Goal: Transaction & Acquisition: Purchase product/service

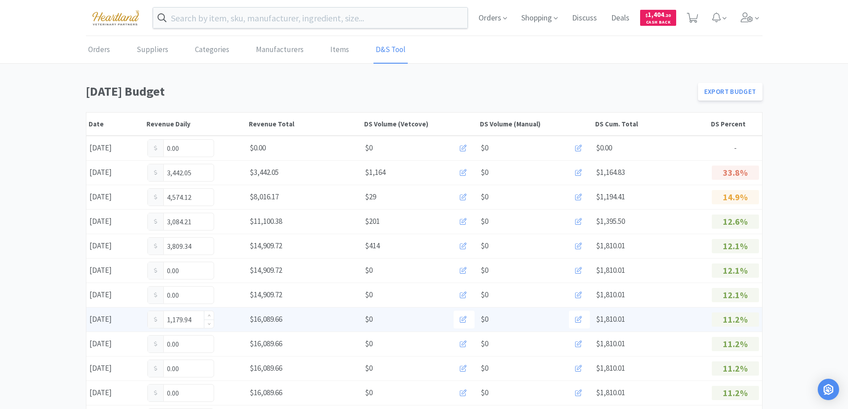
click at [196, 318] on input "1,179.94" at bounding box center [181, 319] width 66 height 17
type input "1"
type input "2,019.44"
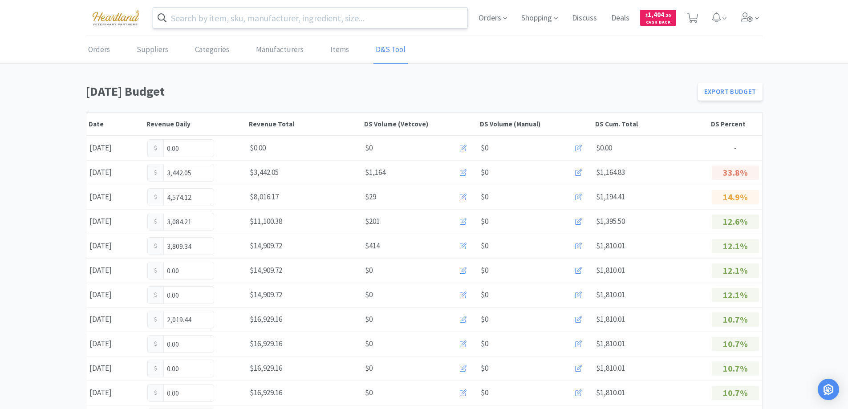
click at [347, 19] on input "text" at bounding box center [310, 18] width 315 height 20
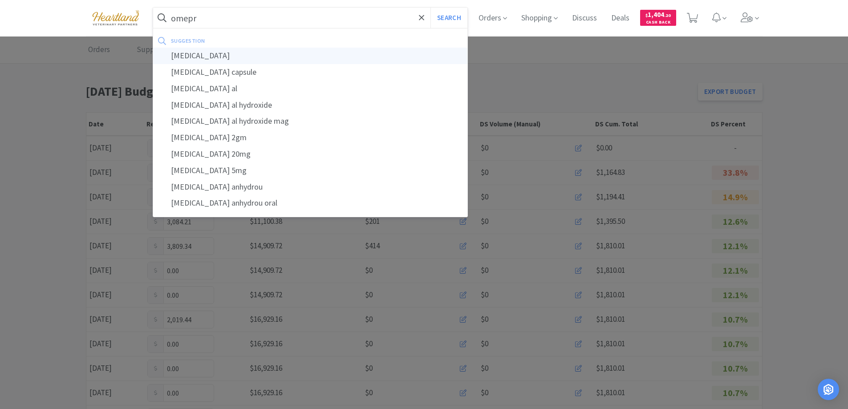
click at [213, 53] on div "[MEDICAL_DATA]" at bounding box center [310, 56] width 315 height 16
type input "[MEDICAL_DATA]"
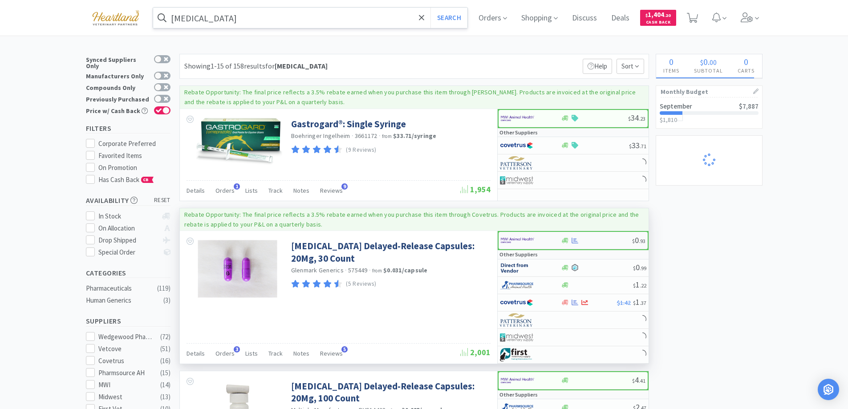
click at [548, 239] on div at bounding box center [525, 240] width 49 height 15
select select "1"
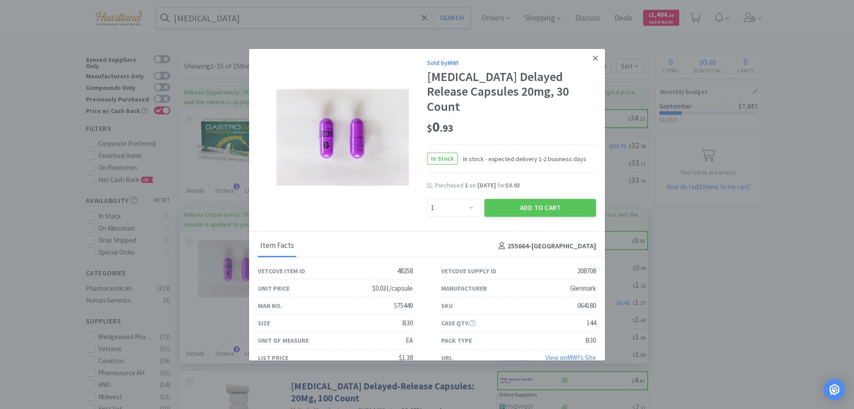
click at [588, 56] on link at bounding box center [596, 58] width 16 height 19
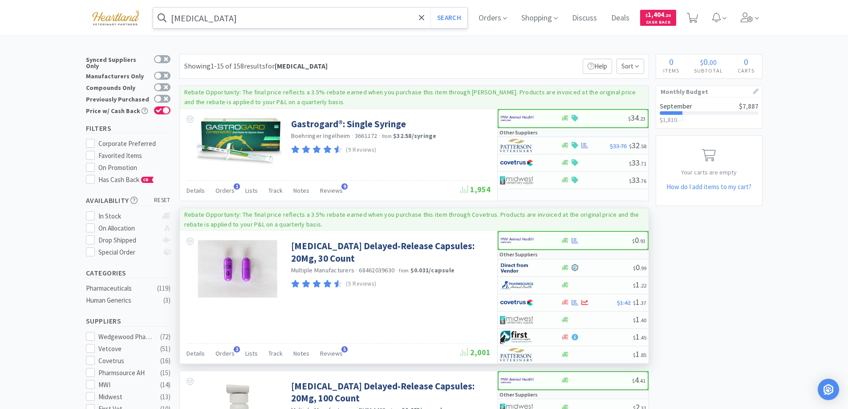
click at [278, 20] on input "[MEDICAL_DATA]" at bounding box center [310, 18] width 315 height 20
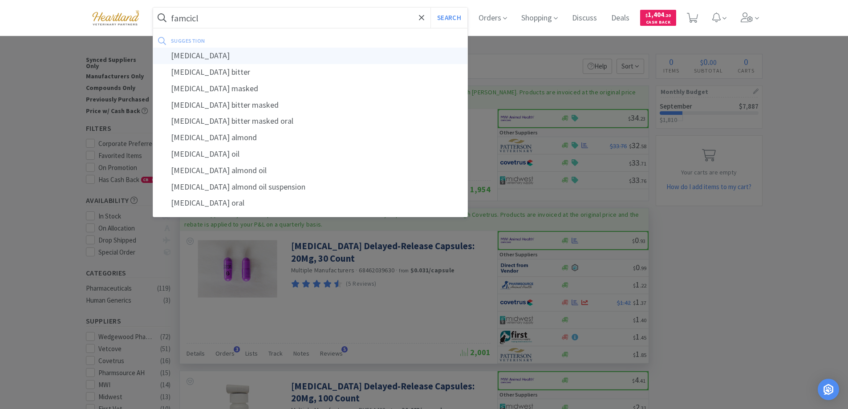
click at [210, 54] on div "[MEDICAL_DATA]" at bounding box center [310, 56] width 315 height 16
type input "[MEDICAL_DATA]"
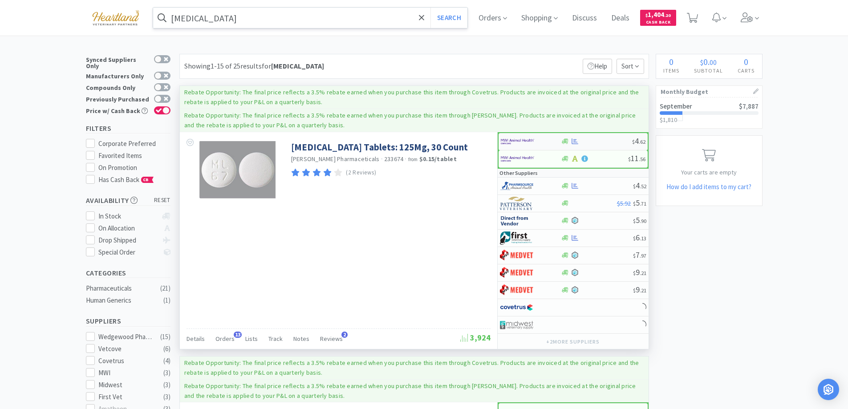
click at [542, 139] on div at bounding box center [525, 141] width 49 height 15
select select "1"
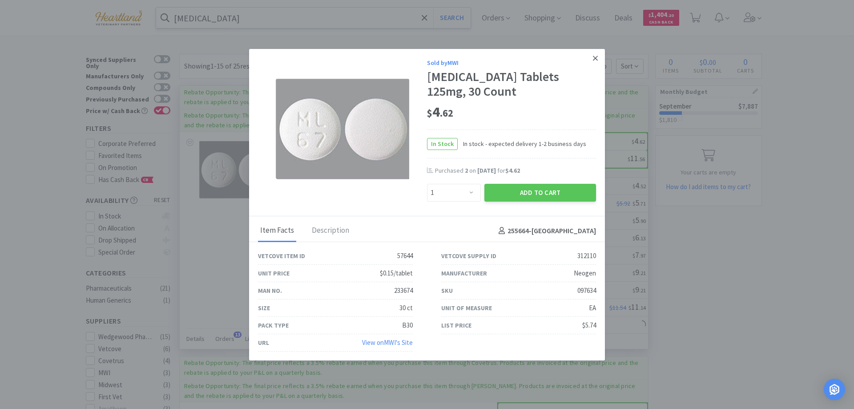
click at [593, 56] on icon at bounding box center [595, 58] width 5 height 8
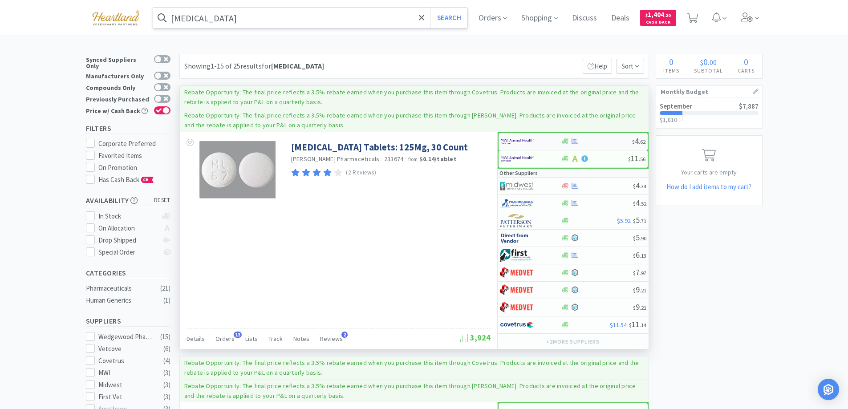
click at [550, 139] on div at bounding box center [531, 141] width 60 height 15
select select "1"
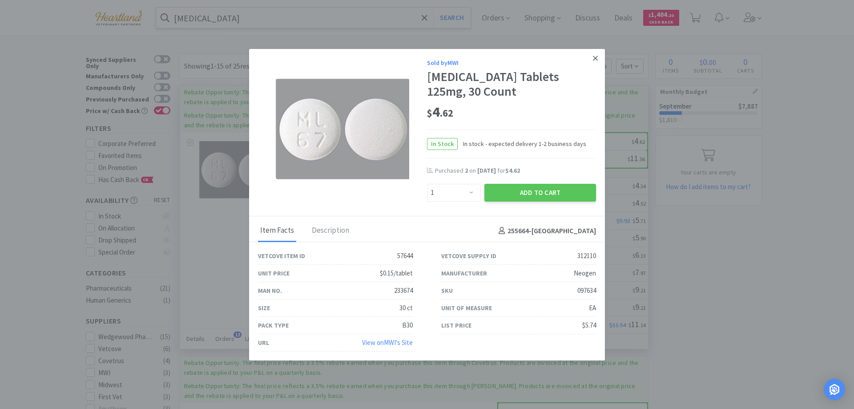
click at [593, 55] on icon at bounding box center [595, 58] width 5 height 8
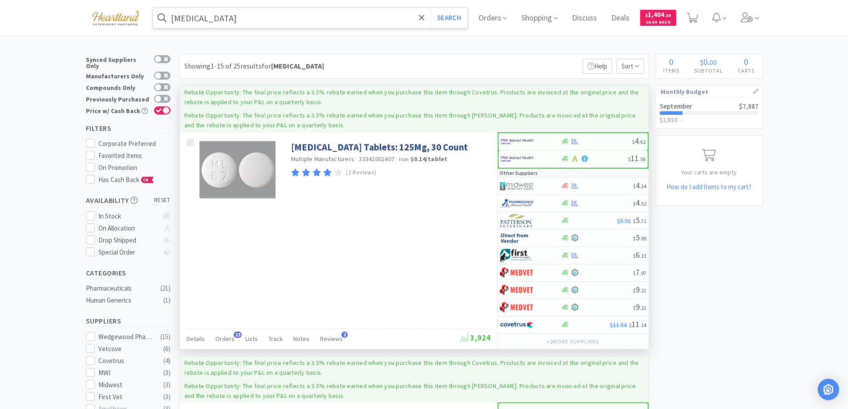
click at [239, 16] on input "[MEDICAL_DATA]" at bounding box center [310, 18] width 315 height 20
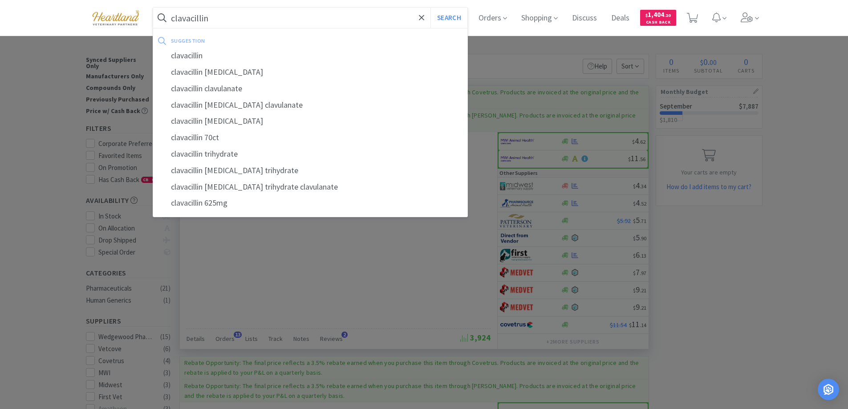
type input "clavacillin"
click at [430, 8] on button "Search" at bounding box center [448, 18] width 37 height 20
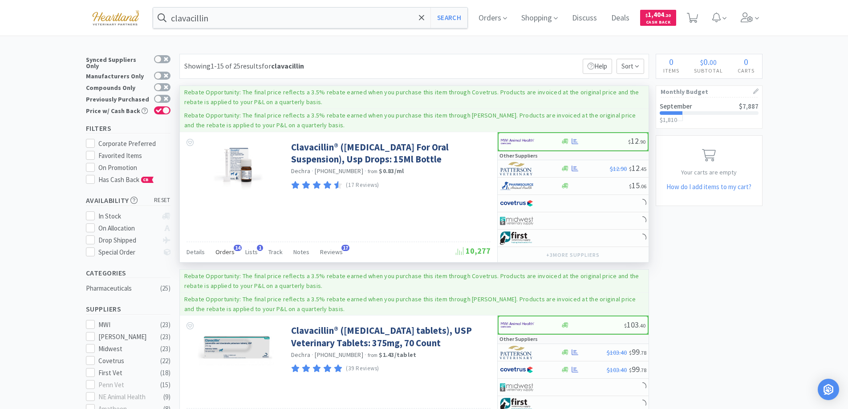
click at [222, 249] on span "Orders" at bounding box center [224, 252] width 19 height 8
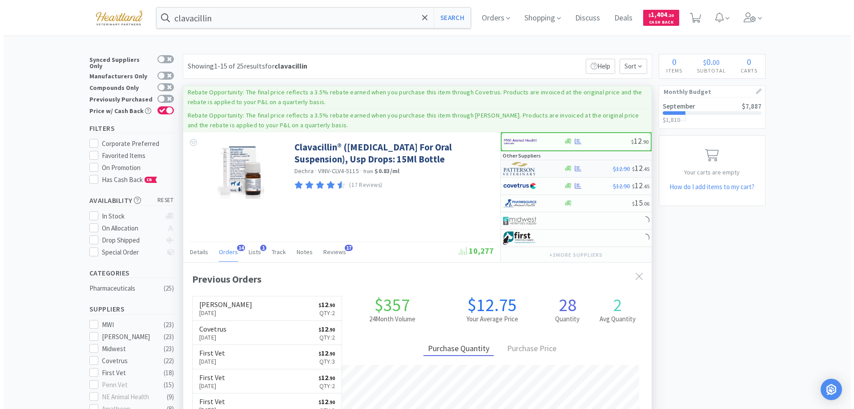
scroll to position [238, 469]
click at [544, 166] on div at bounding box center [524, 168] width 49 height 15
select select "1"
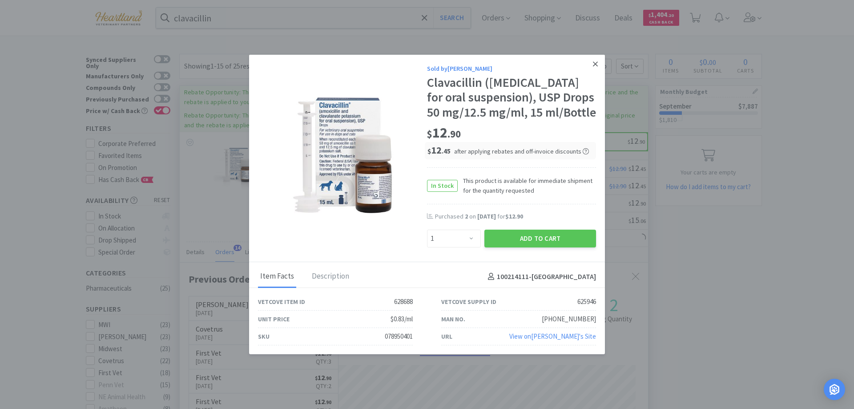
click at [593, 60] on icon at bounding box center [595, 64] width 5 height 8
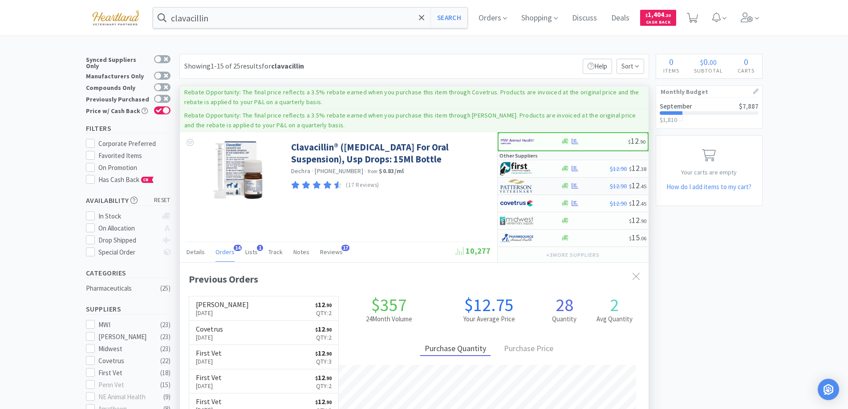
click at [541, 186] on div at bounding box center [524, 185] width 49 height 15
select select "1"
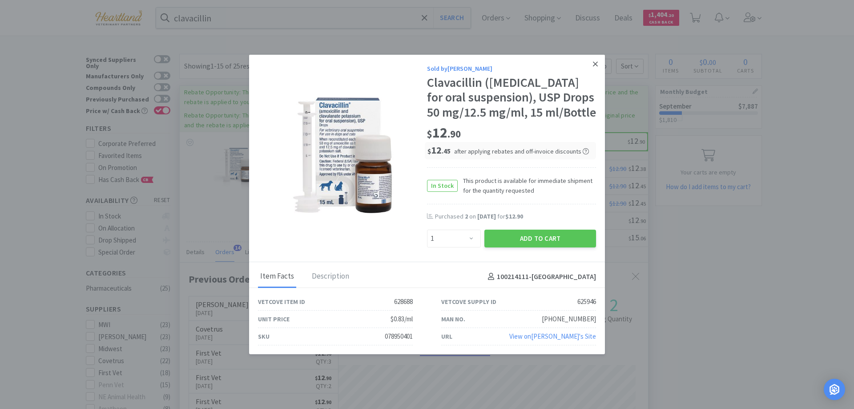
click at [593, 60] on icon at bounding box center [595, 64] width 5 height 8
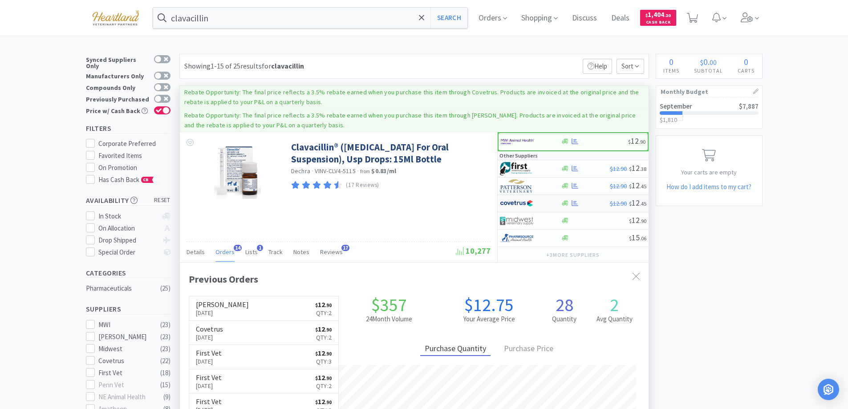
click at [542, 202] on div at bounding box center [524, 203] width 49 height 15
select select "1"
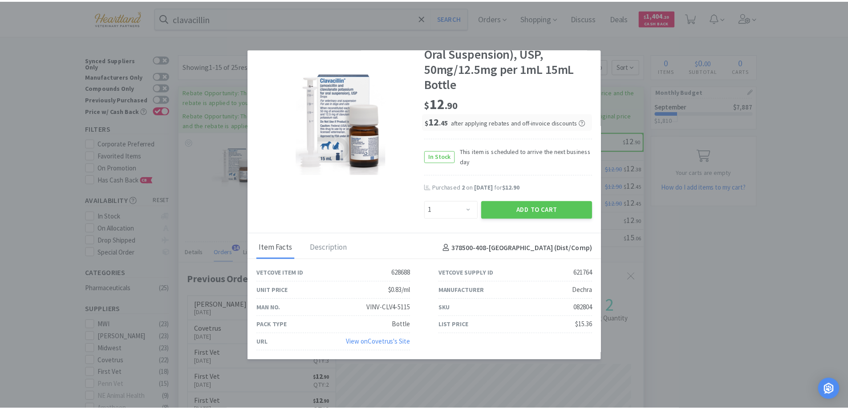
scroll to position [0, 0]
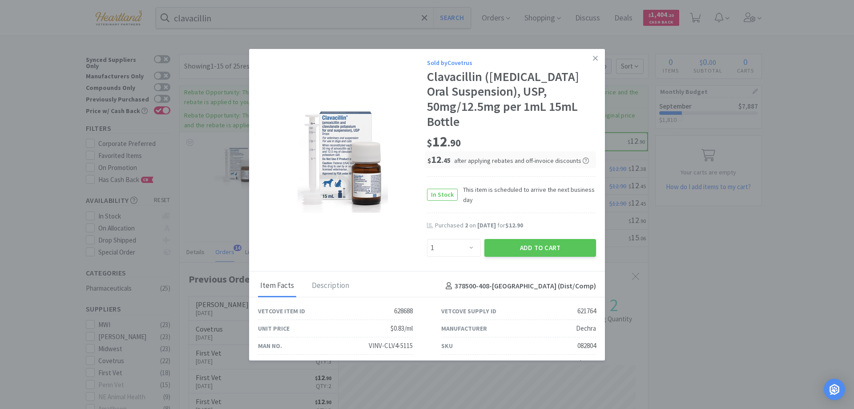
click at [588, 62] on link at bounding box center [596, 58] width 16 height 19
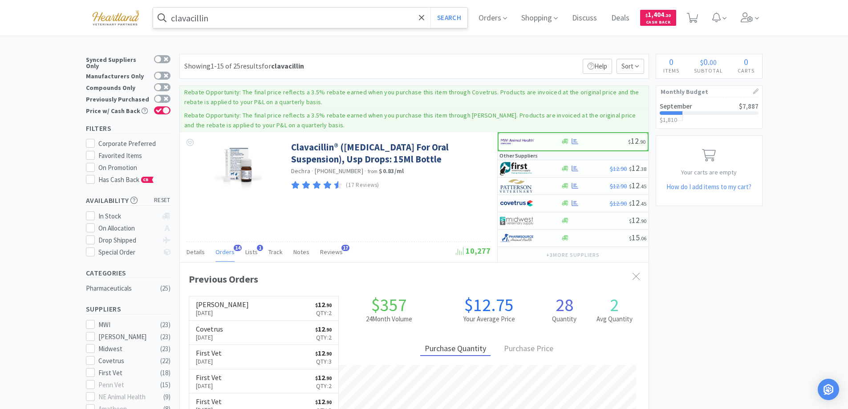
click at [318, 18] on input "clavacillin" at bounding box center [310, 18] width 315 height 20
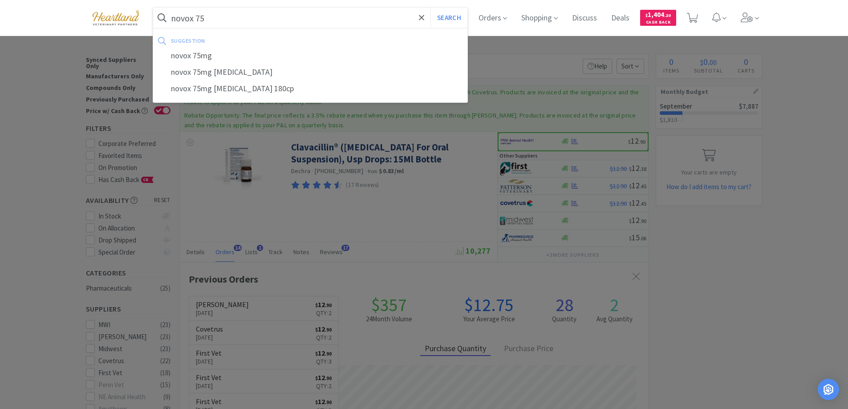
type input "novox 75"
click at [430, 8] on button "Search" at bounding box center [448, 18] width 37 height 20
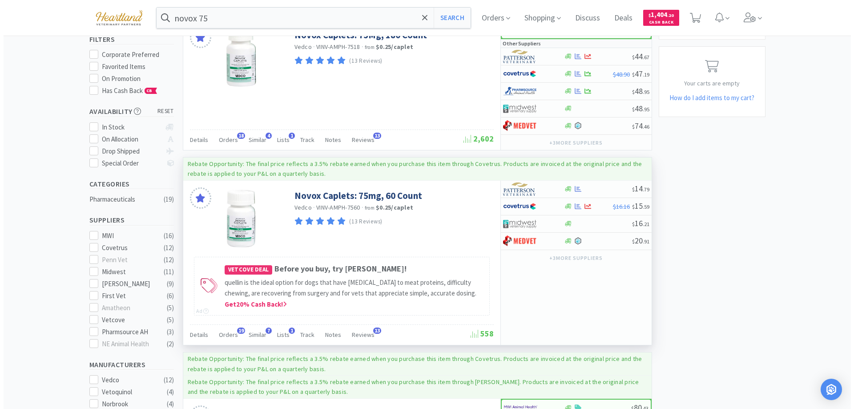
scroll to position [133, 0]
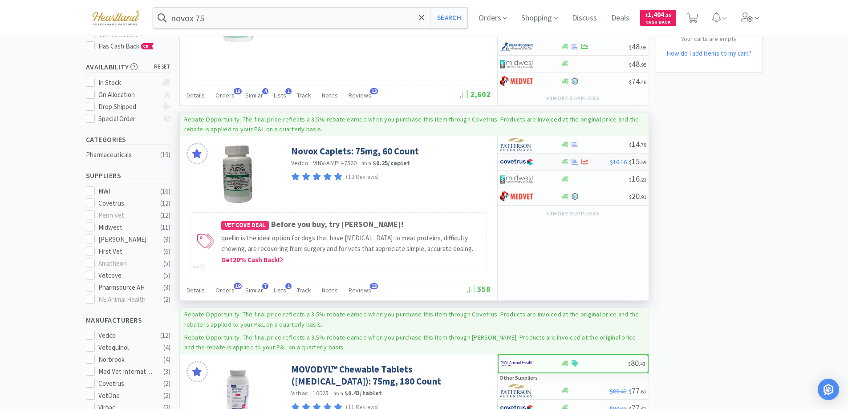
click at [548, 157] on div at bounding box center [524, 161] width 49 height 15
select select "1"
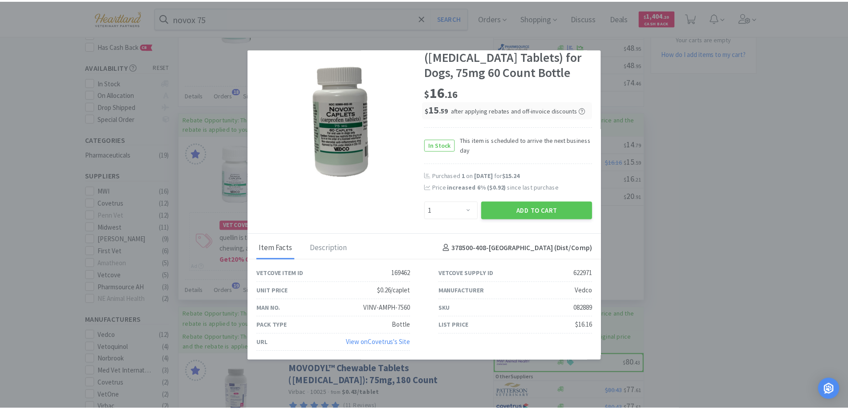
scroll to position [0, 0]
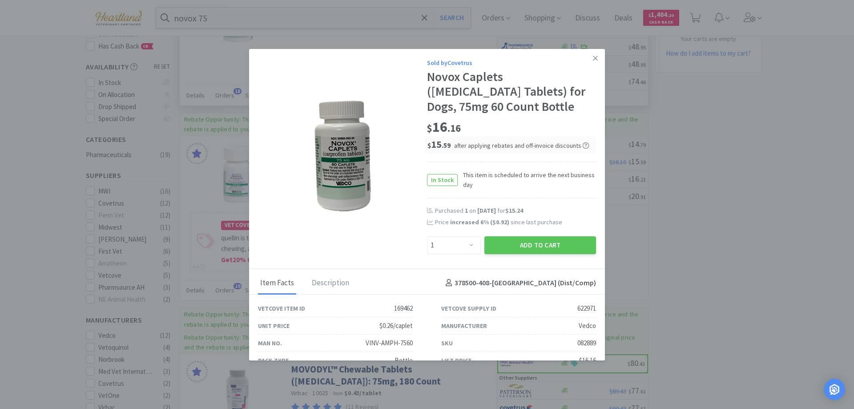
drag, startPoint x: 587, startPoint y: 58, endPoint x: 574, endPoint y: 61, distance: 13.1
click at [593, 58] on icon at bounding box center [595, 58] width 5 height 8
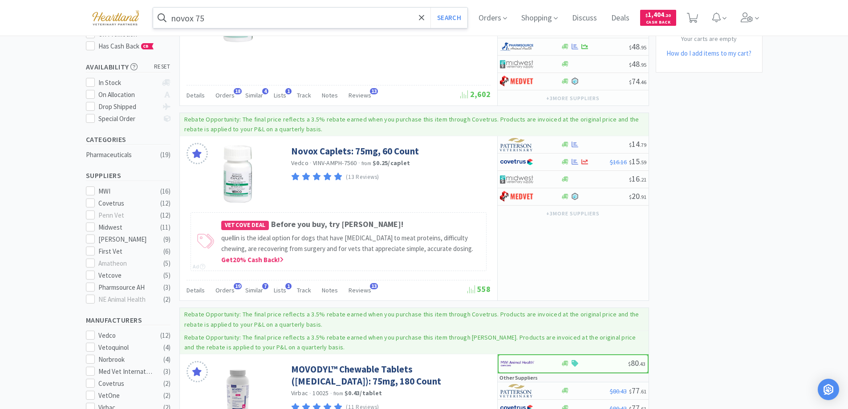
click at [269, 16] on input "novox 75" at bounding box center [310, 18] width 315 height 20
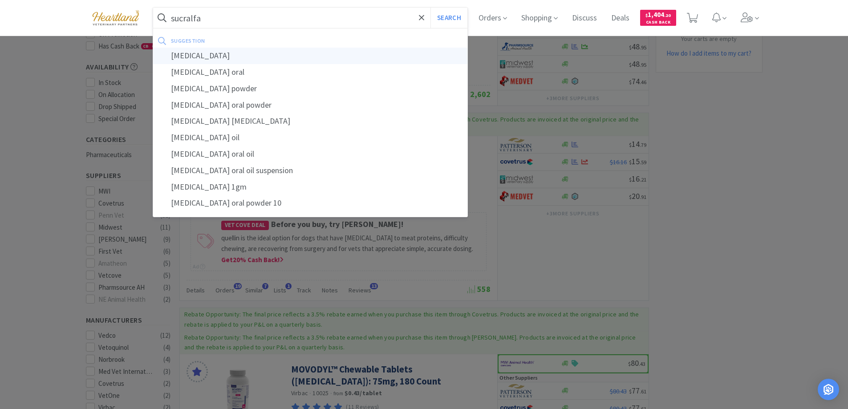
click at [182, 57] on div "[MEDICAL_DATA]" at bounding box center [310, 56] width 315 height 16
type input "[MEDICAL_DATA]"
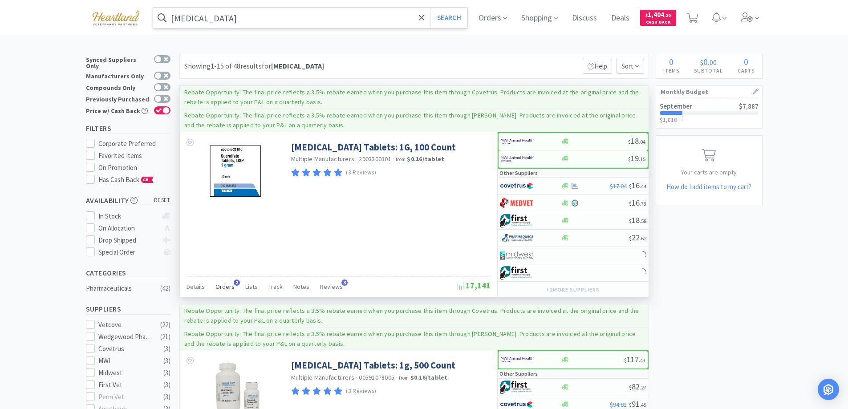
click at [219, 287] on span "Orders" at bounding box center [224, 287] width 19 height 8
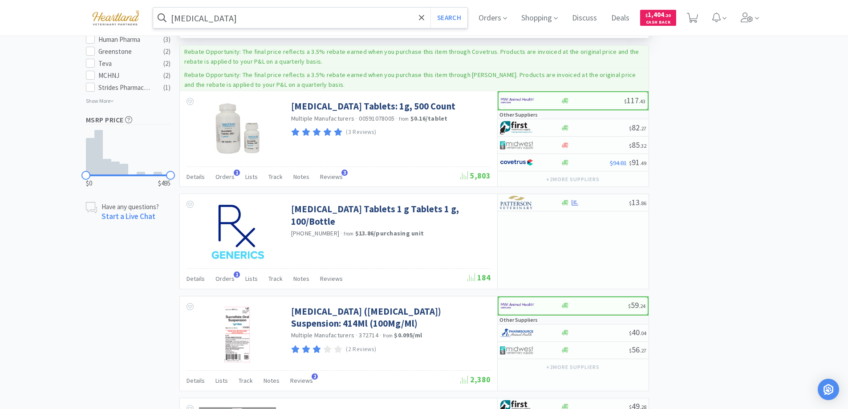
scroll to position [534, 0]
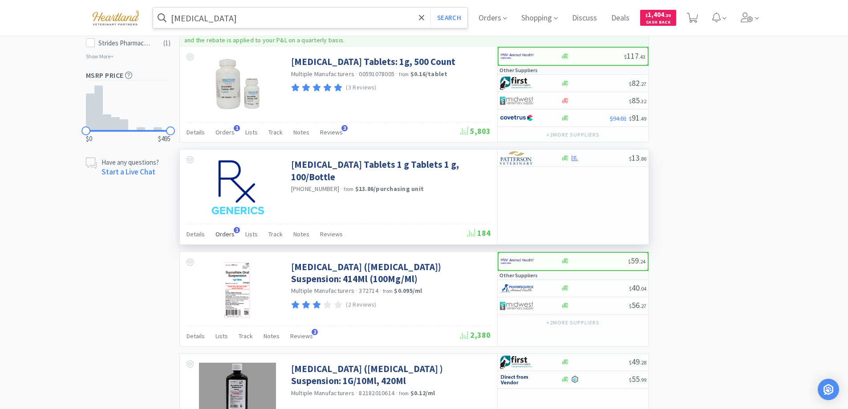
click at [217, 231] on span "Orders" at bounding box center [224, 234] width 19 height 8
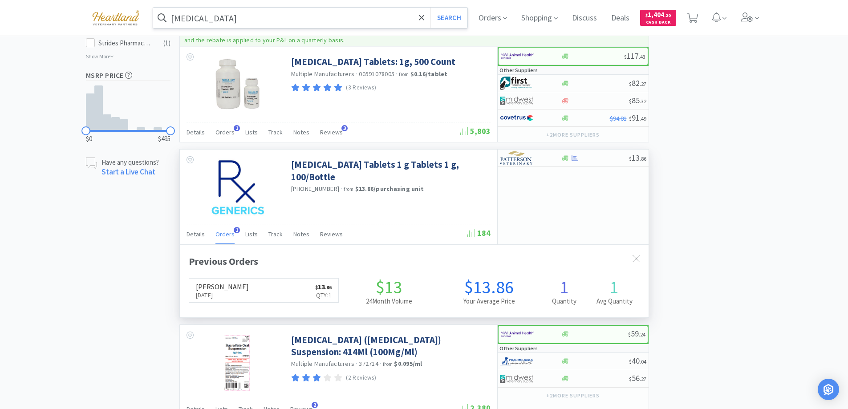
scroll to position [230, 469]
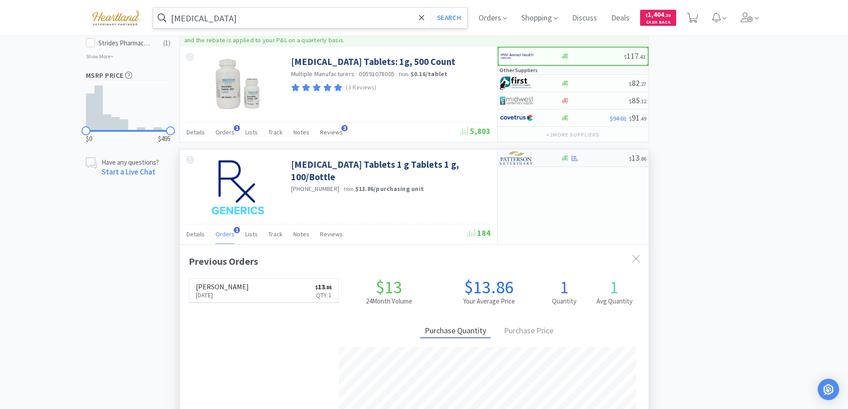
click at [543, 158] on div at bounding box center [524, 157] width 49 height 15
select select "1"
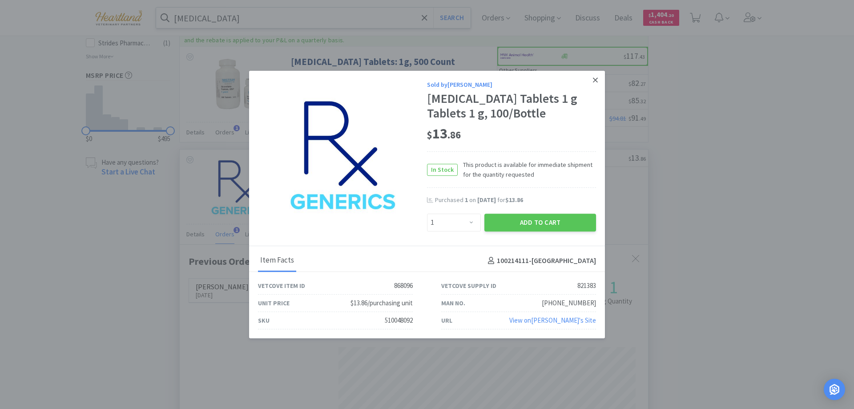
click at [598, 79] on link at bounding box center [596, 80] width 16 height 19
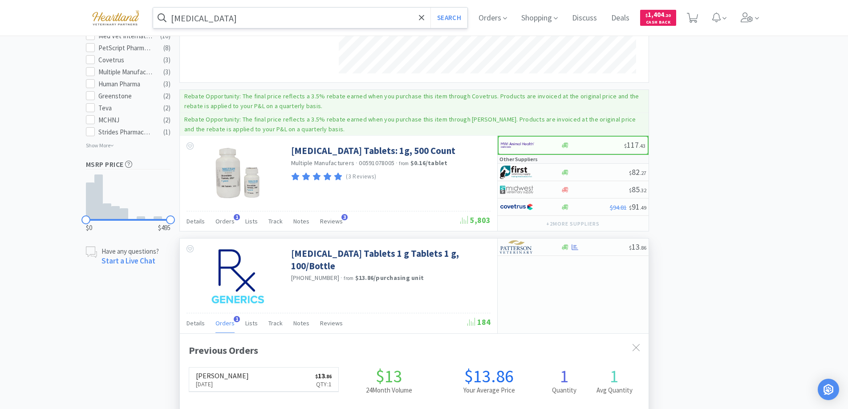
scroll to position [133, 0]
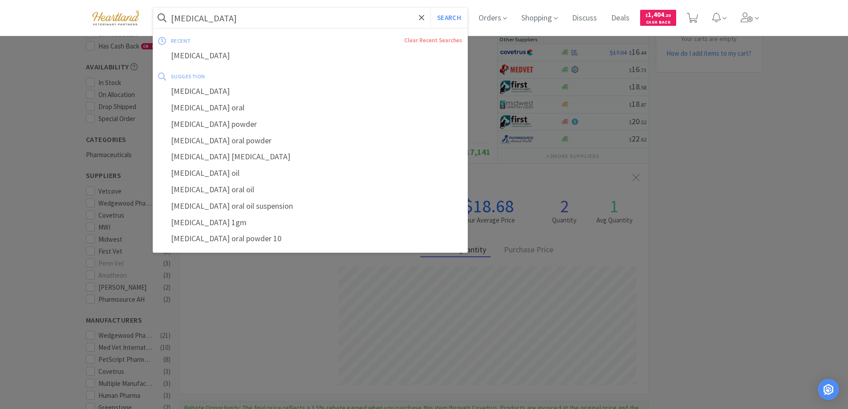
click at [275, 21] on input "[MEDICAL_DATA]" at bounding box center [310, 18] width 315 height 20
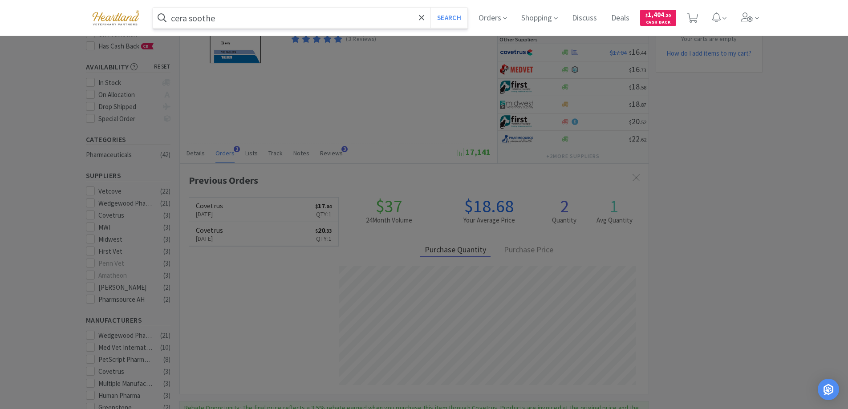
type input "cera soothe"
click at [430, 8] on button "Search" at bounding box center [448, 18] width 37 height 20
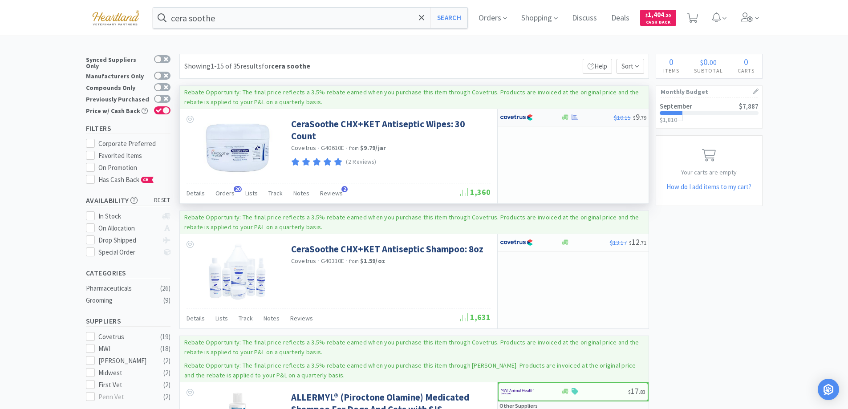
click at [538, 121] on div at bounding box center [524, 117] width 49 height 15
select select "1"
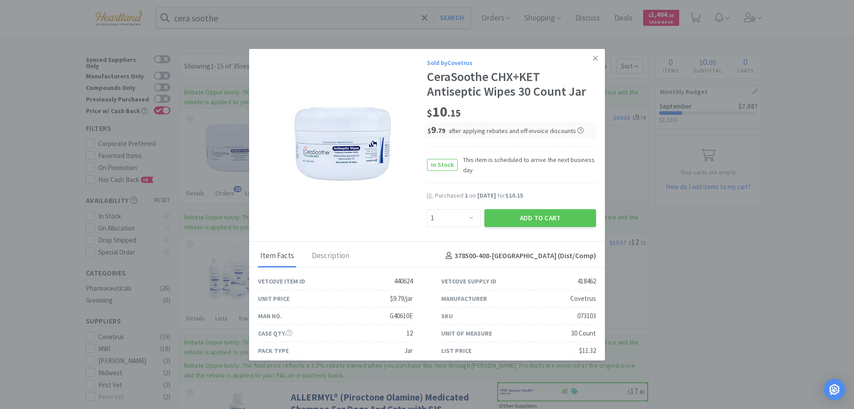
click at [593, 56] on icon at bounding box center [595, 58] width 5 height 8
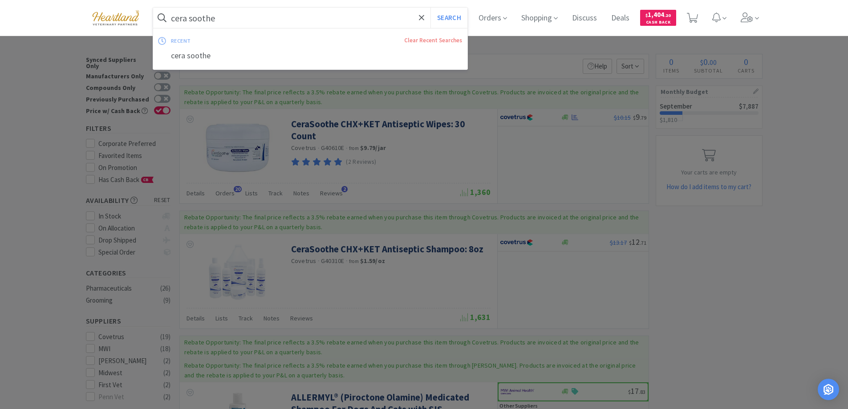
click at [290, 12] on input "cera soothe" at bounding box center [310, 18] width 315 height 20
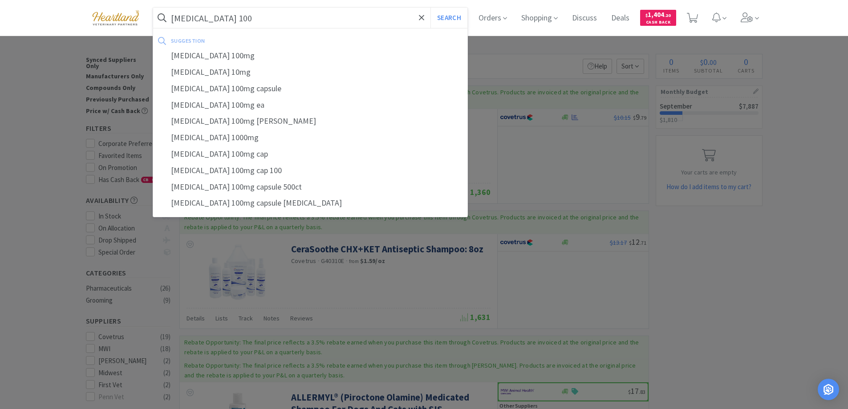
type input "[MEDICAL_DATA] 100"
click at [430, 8] on button "Search" at bounding box center [448, 18] width 37 height 20
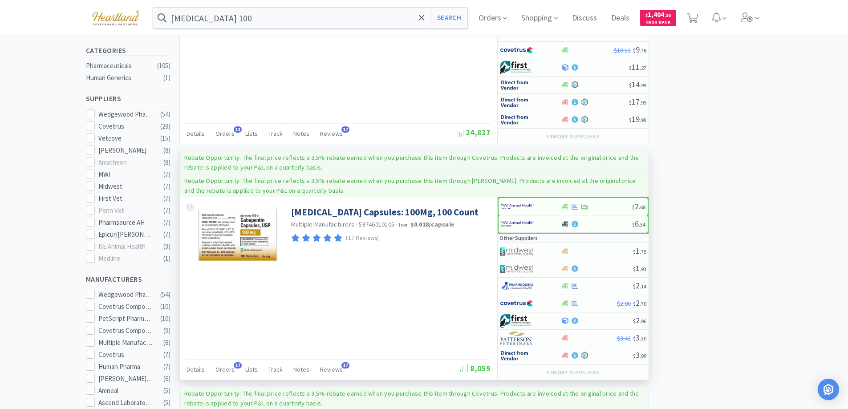
scroll to position [311, 0]
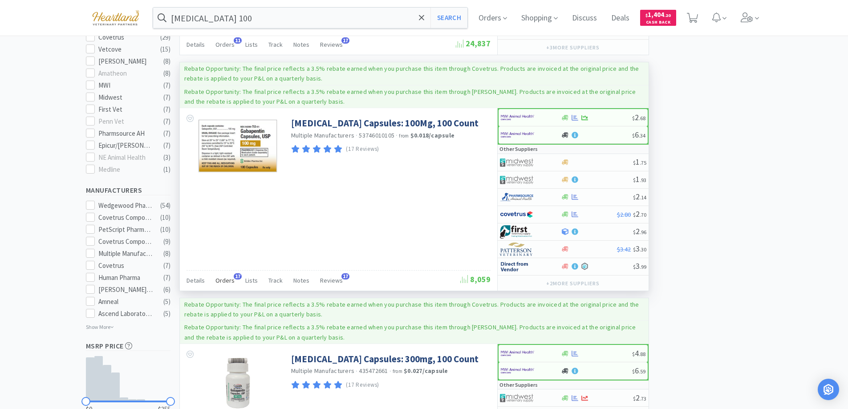
click at [217, 280] on span "Orders" at bounding box center [224, 280] width 19 height 8
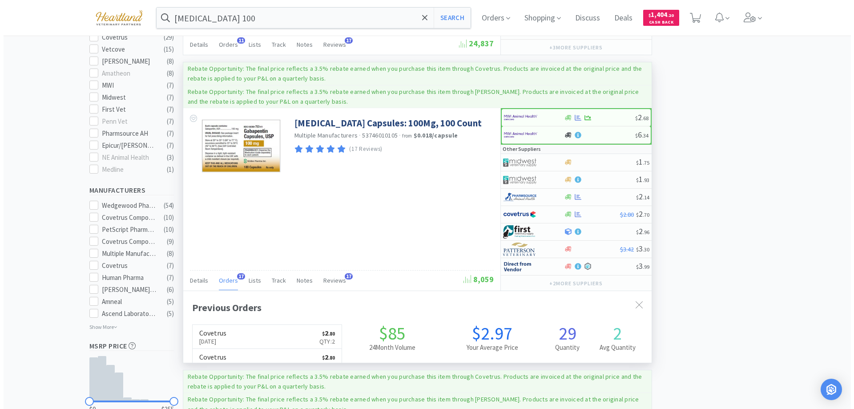
scroll to position [238, 469]
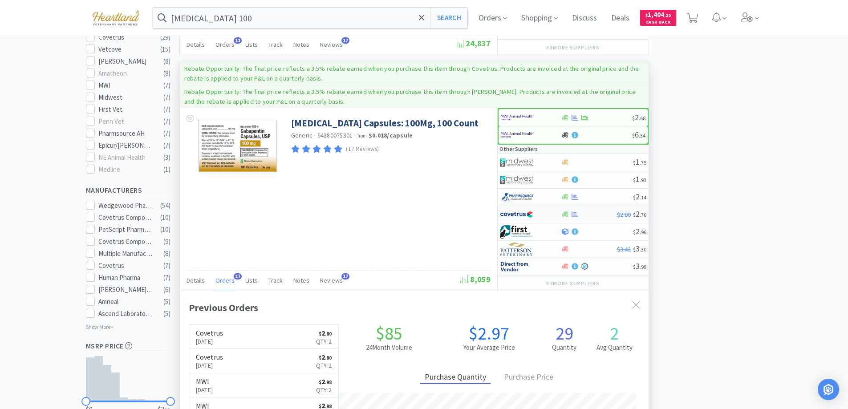
click at [548, 211] on div at bounding box center [524, 214] width 49 height 15
select select "1"
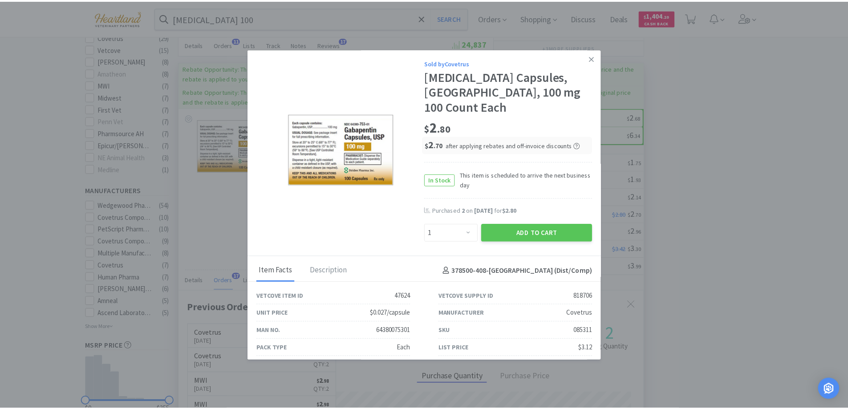
scroll to position [8, 0]
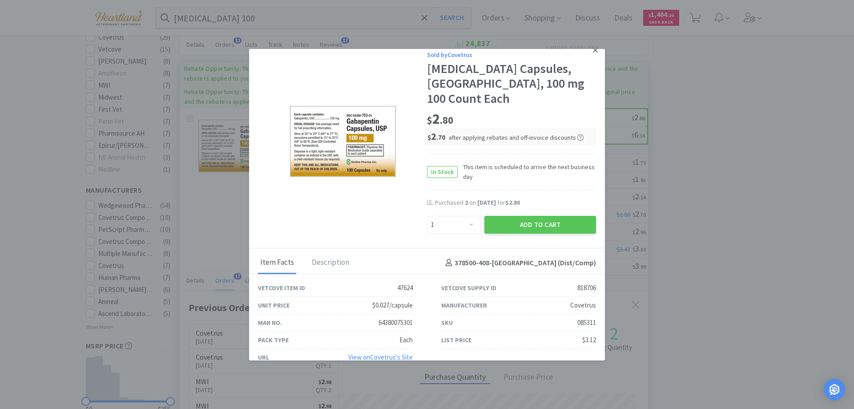
click at [593, 49] on icon at bounding box center [595, 50] width 5 height 5
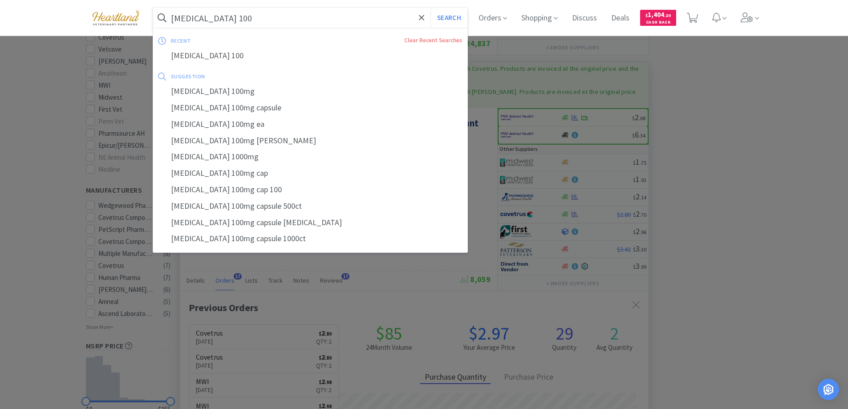
click at [275, 24] on input "[MEDICAL_DATA] 100" at bounding box center [310, 18] width 315 height 20
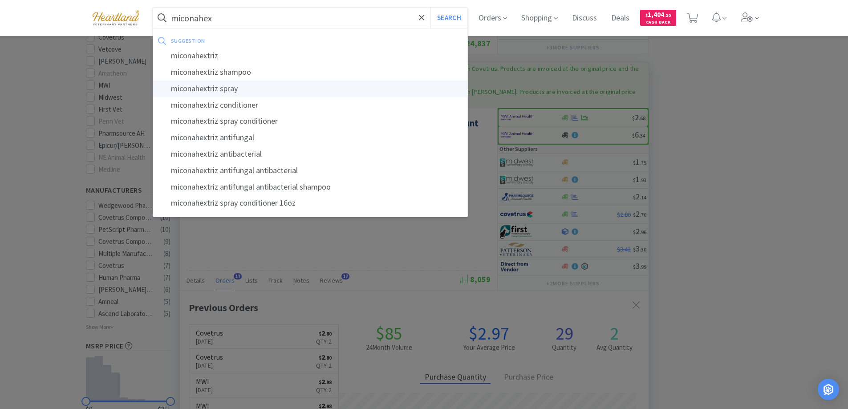
click at [230, 85] on div "miconahextriz spray" at bounding box center [310, 89] width 315 height 16
type input "miconahextriz spray"
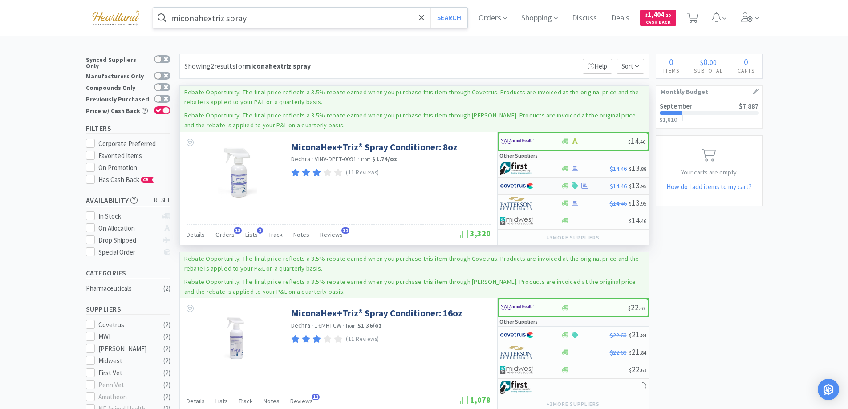
click at [550, 184] on div at bounding box center [530, 185] width 61 height 15
select select "1"
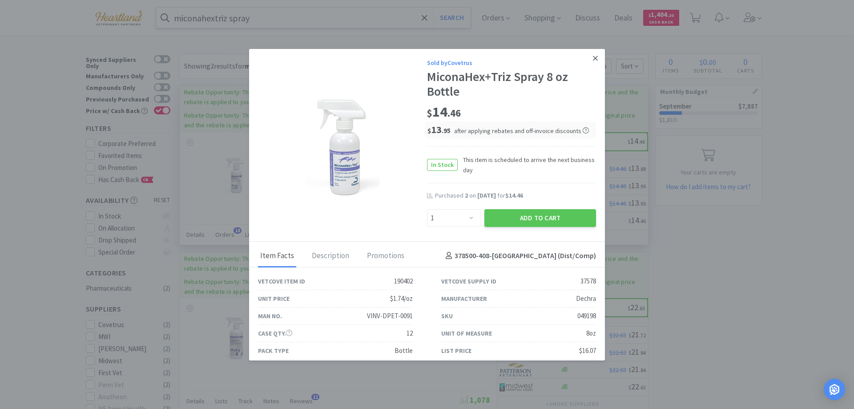
click at [593, 57] on icon at bounding box center [595, 58] width 5 height 5
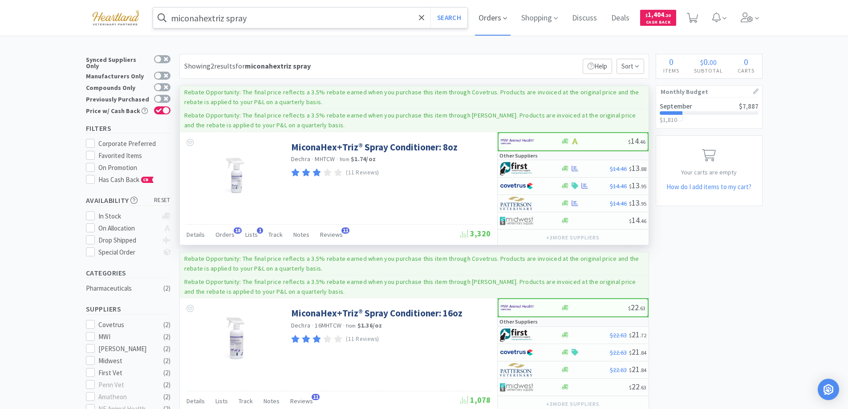
click at [503, 14] on span "Orders" at bounding box center [493, 18] width 36 height 36
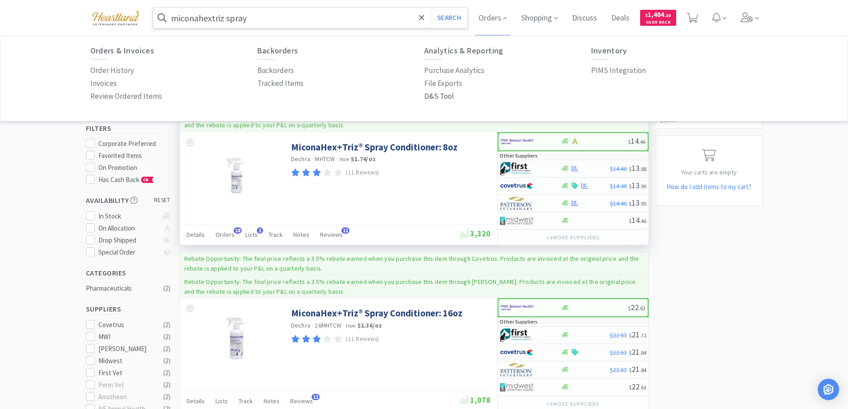
click at [437, 101] on p "D&S Tool" at bounding box center [439, 96] width 30 height 12
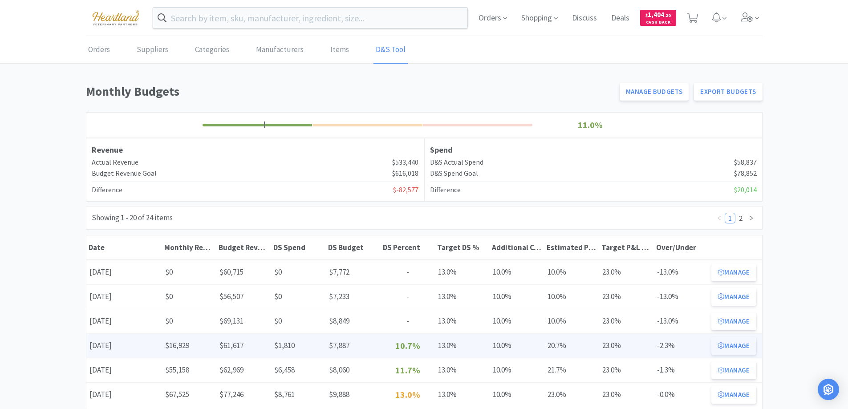
click at [735, 348] on button "Manage" at bounding box center [733, 346] width 44 height 18
